Goal: Book appointment/travel/reservation

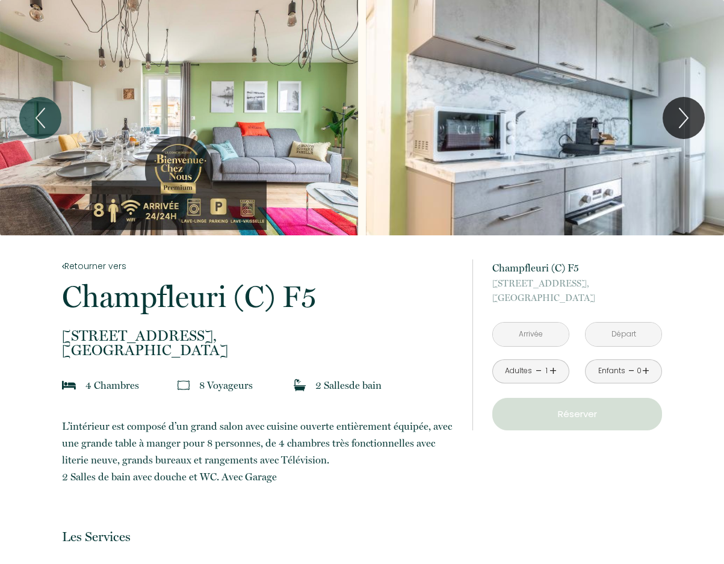
click at [522, 334] on input "text" at bounding box center [531, 333] width 76 height 23
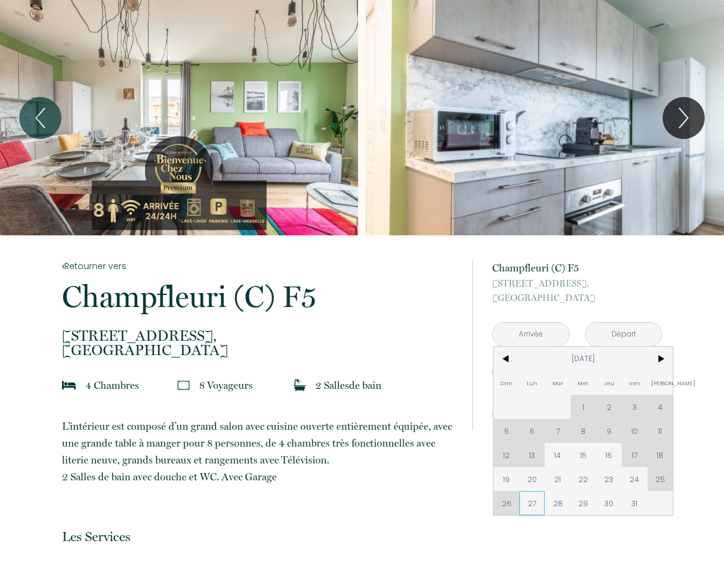
click at [530, 503] on span "27" at bounding box center [532, 503] width 26 height 24
type input "[DATE]"
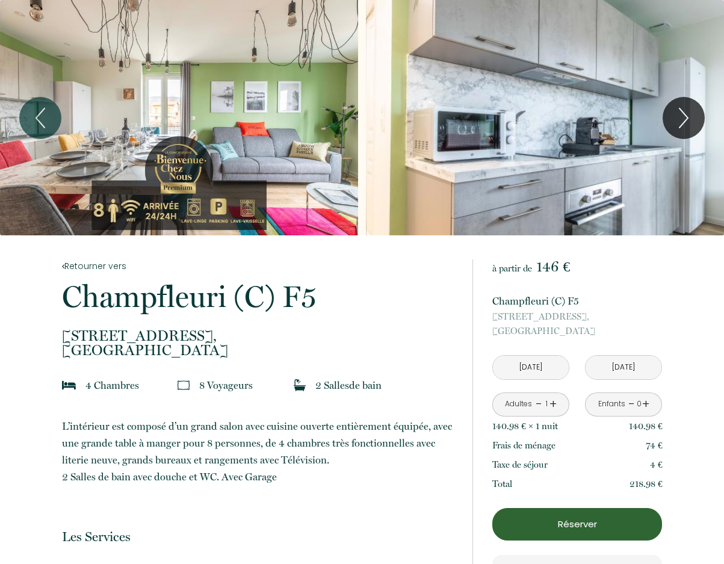
click at [624, 364] on input "[DATE]" at bounding box center [623, 366] width 76 height 23
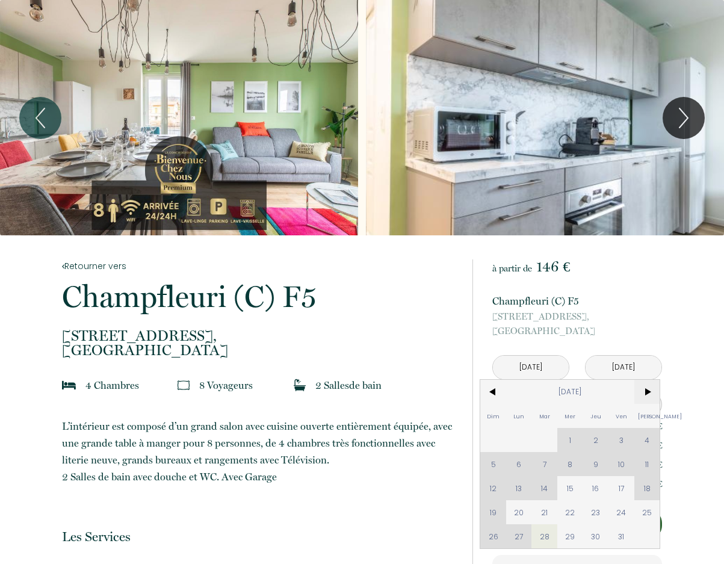
click at [647, 389] on span ">" at bounding box center [647, 392] width 26 height 24
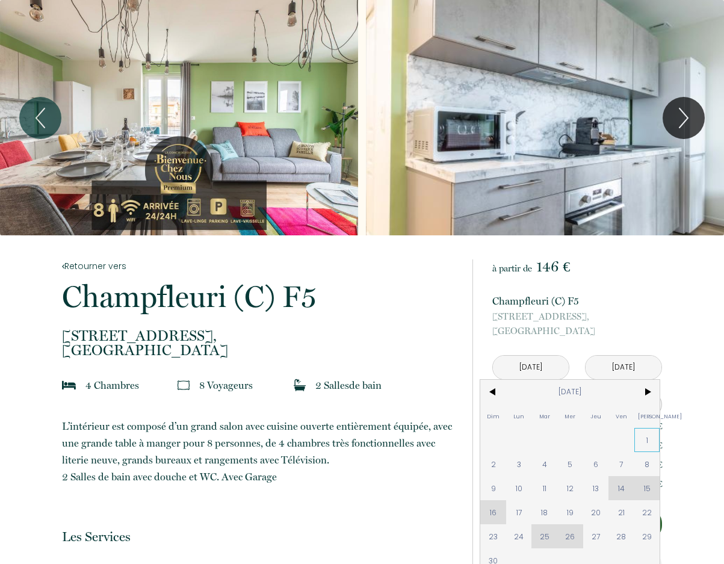
click at [646, 440] on span "1" at bounding box center [647, 440] width 26 height 24
type input "[DATE]"
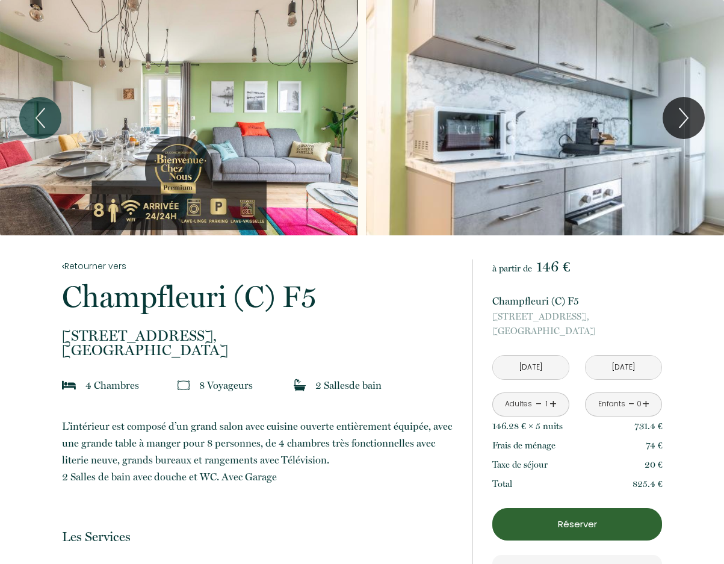
click at [552, 401] on link "+" at bounding box center [552, 404] width 7 height 19
click at [643, 401] on link "+" at bounding box center [645, 404] width 7 height 19
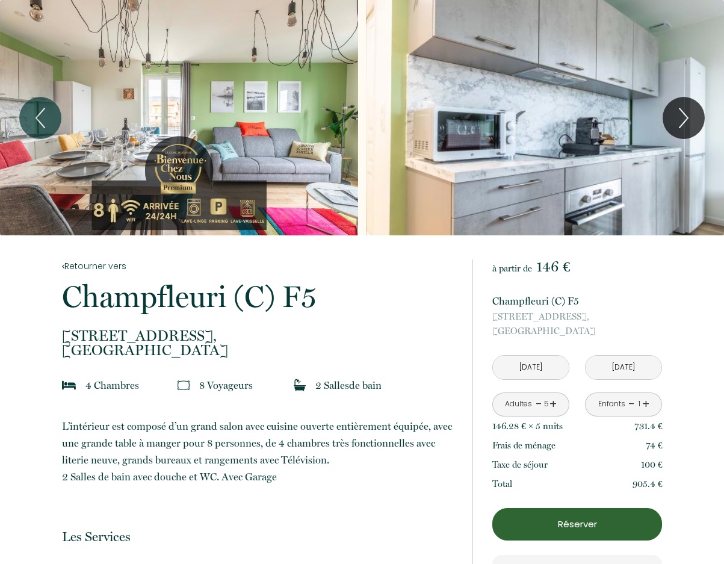
click at [643, 401] on link "+" at bounding box center [645, 404] width 7 height 19
